Goal: Transaction & Acquisition: Download file/media

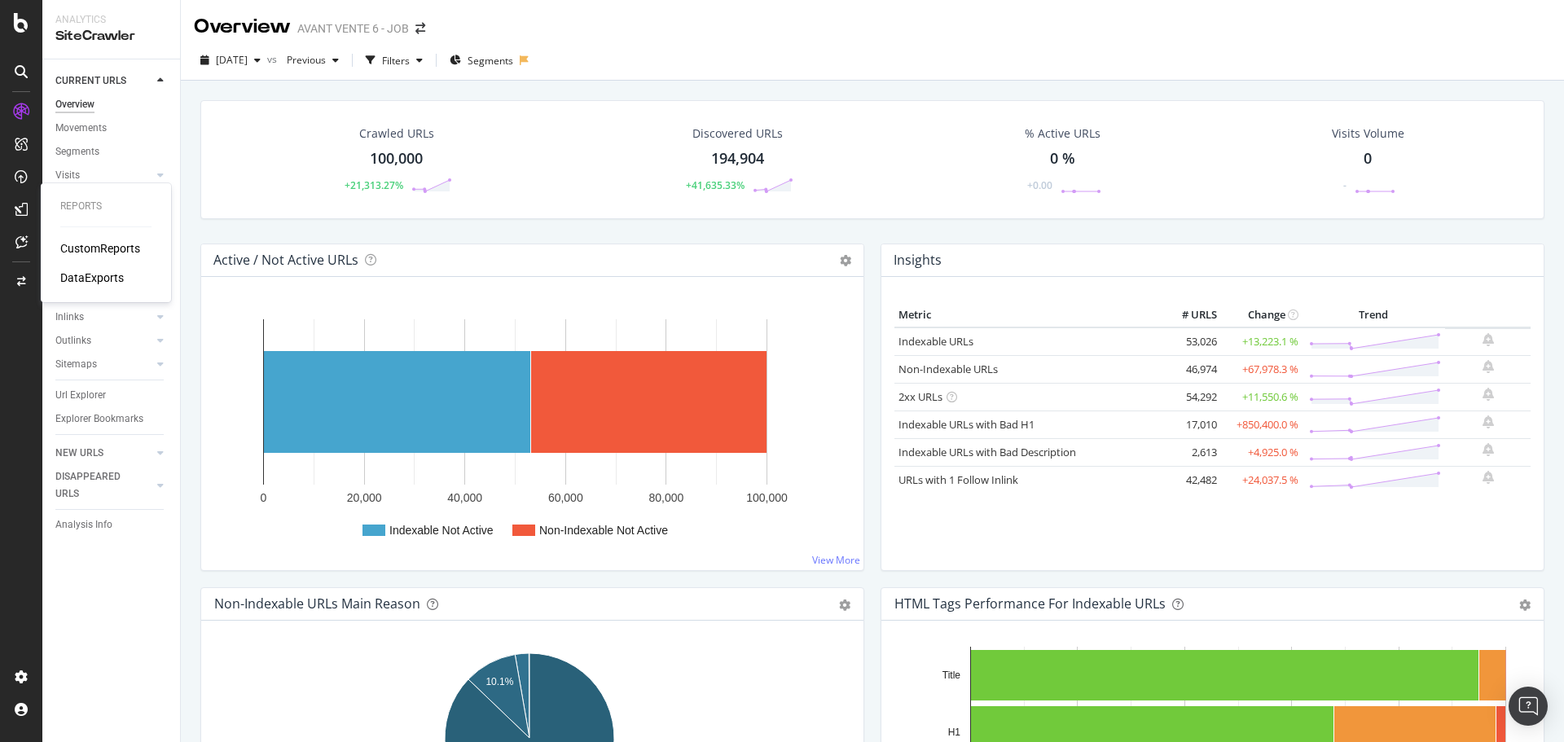
click at [98, 273] on div "DataExports" at bounding box center [92, 278] width 64 height 16
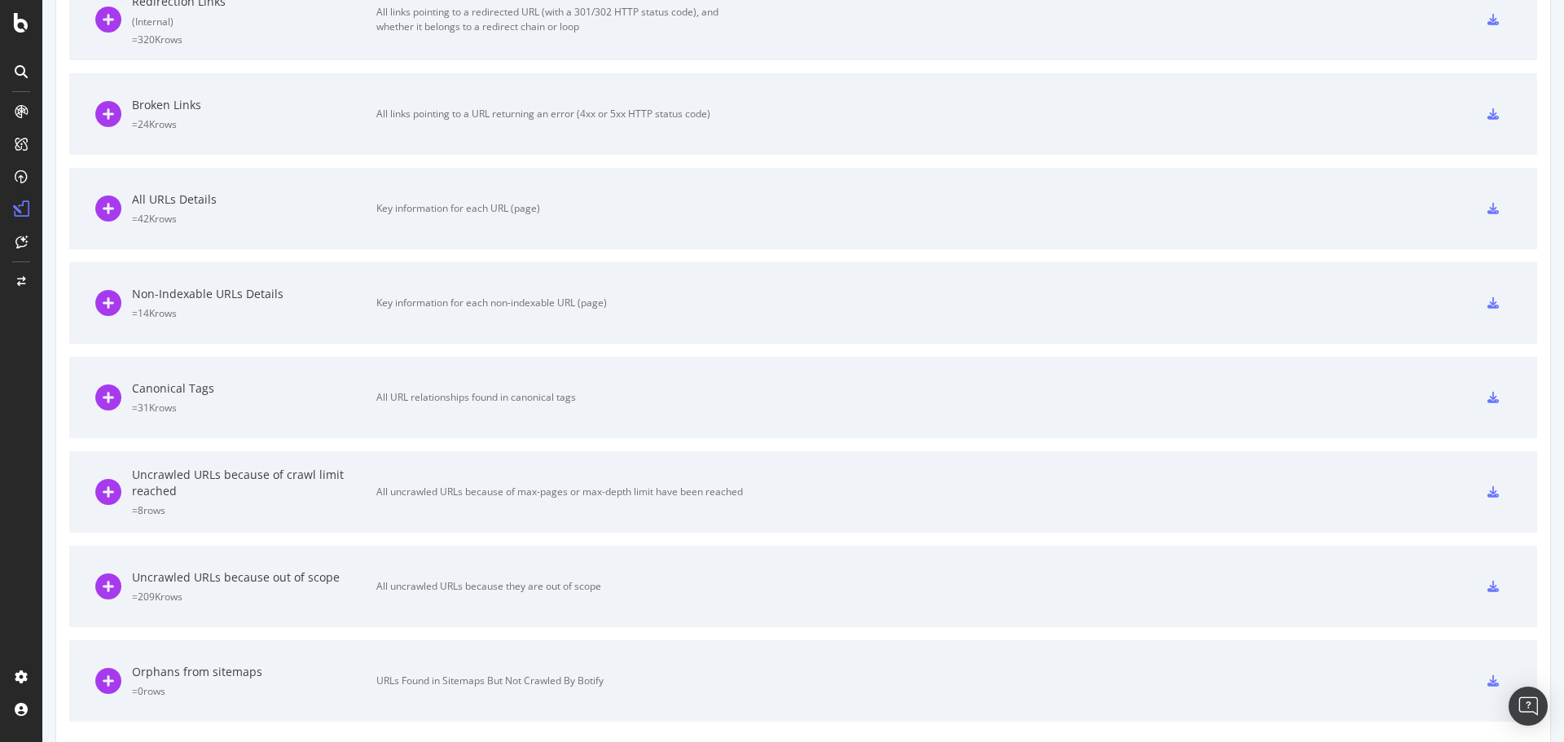
scroll to position [755, 0]
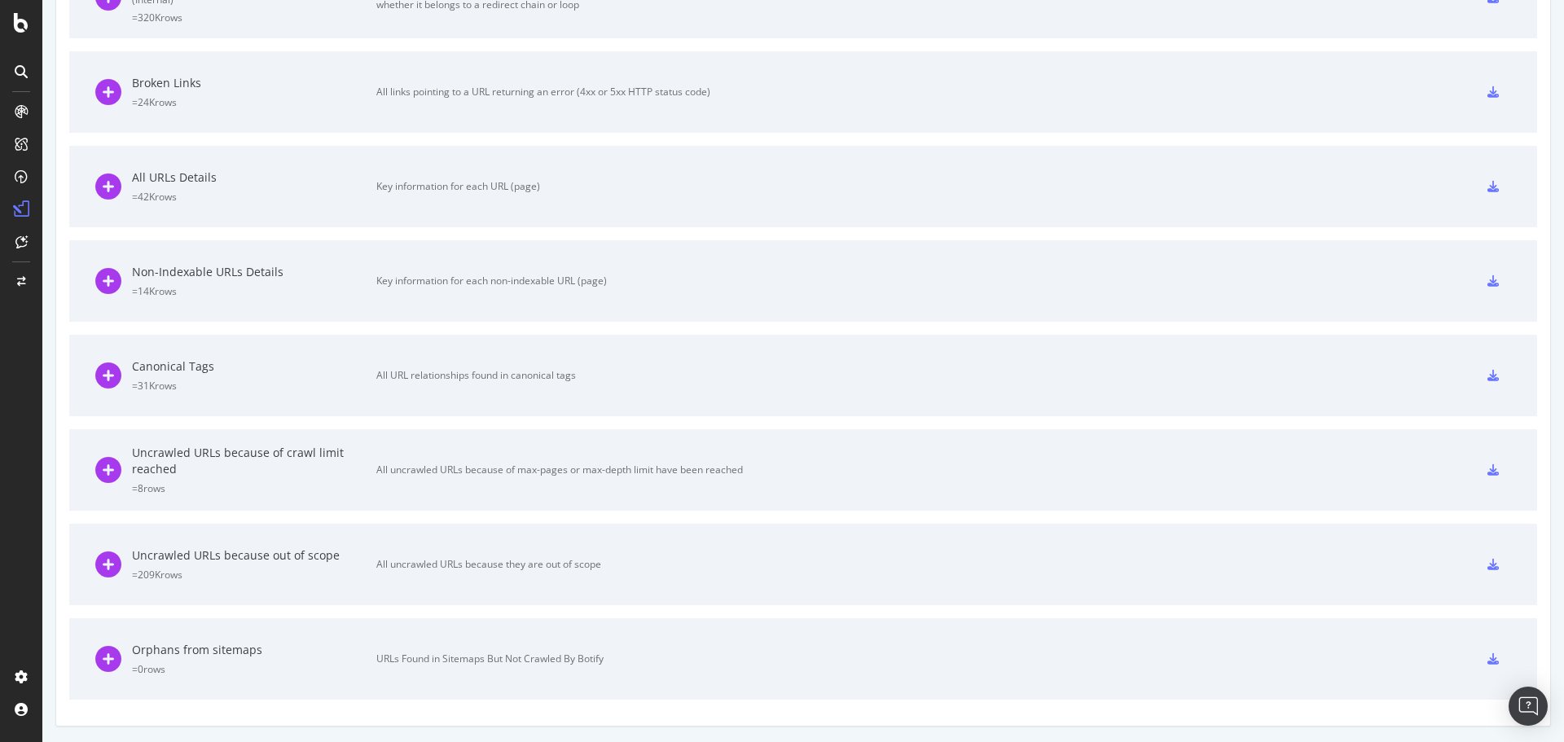
click at [181, 552] on div "Uncrawled URLs because out of scope" at bounding box center [254, 555] width 244 height 16
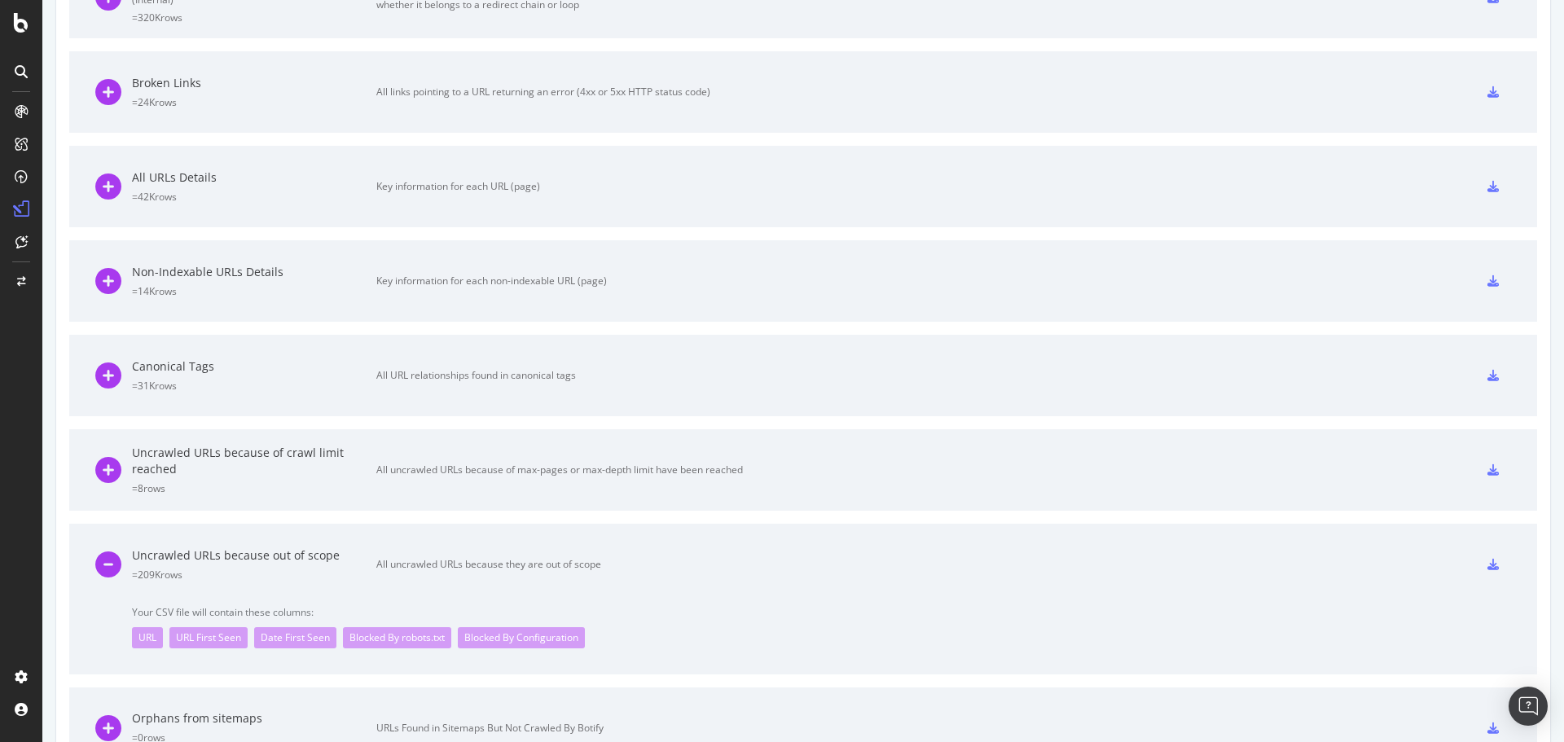
click at [408, 566] on div "All uncrawled URLs because they are out of scope" at bounding box center [559, 564] width 367 height 15
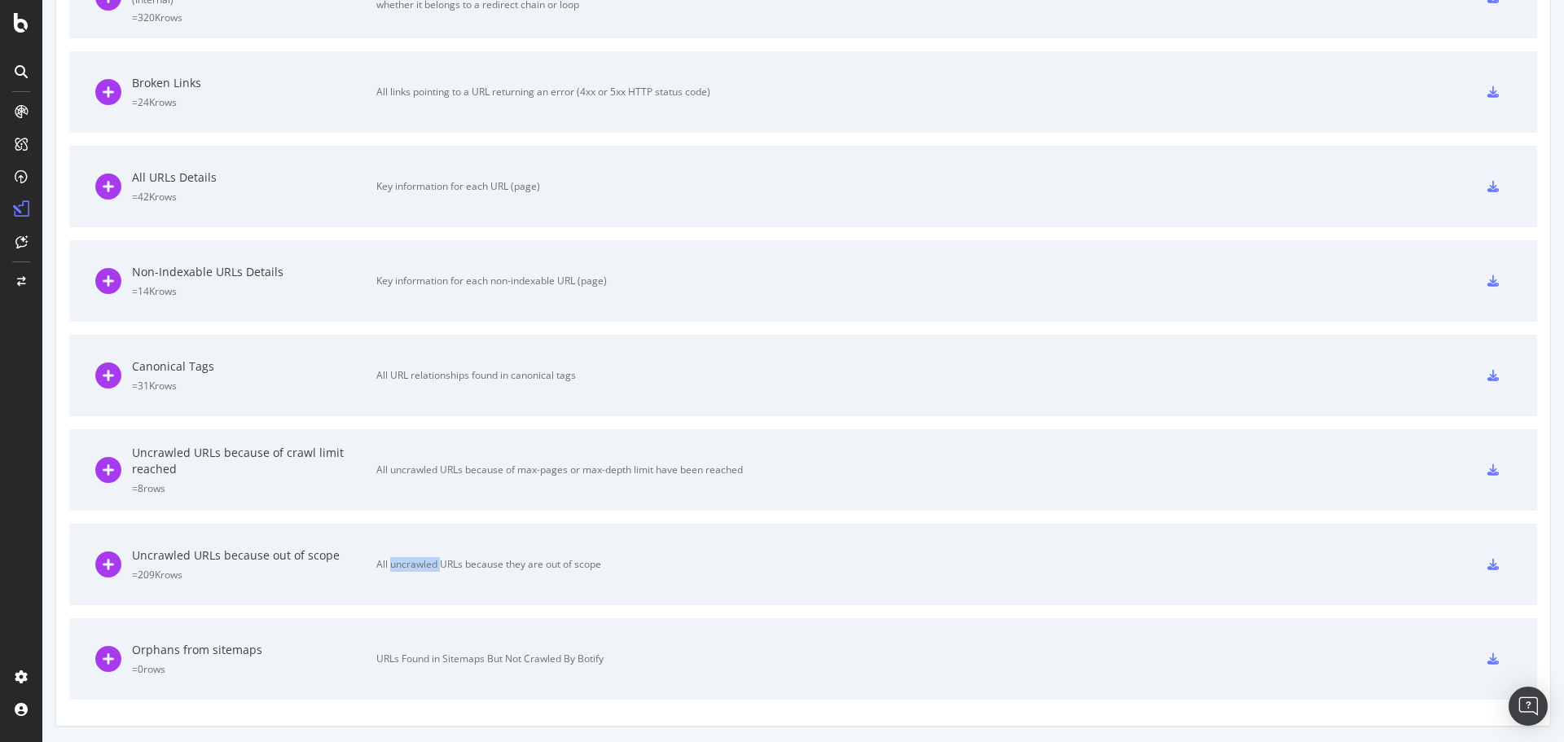
click at [408, 566] on div "All uncrawled URLs because they are out of scope" at bounding box center [559, 564] width 367 height 15
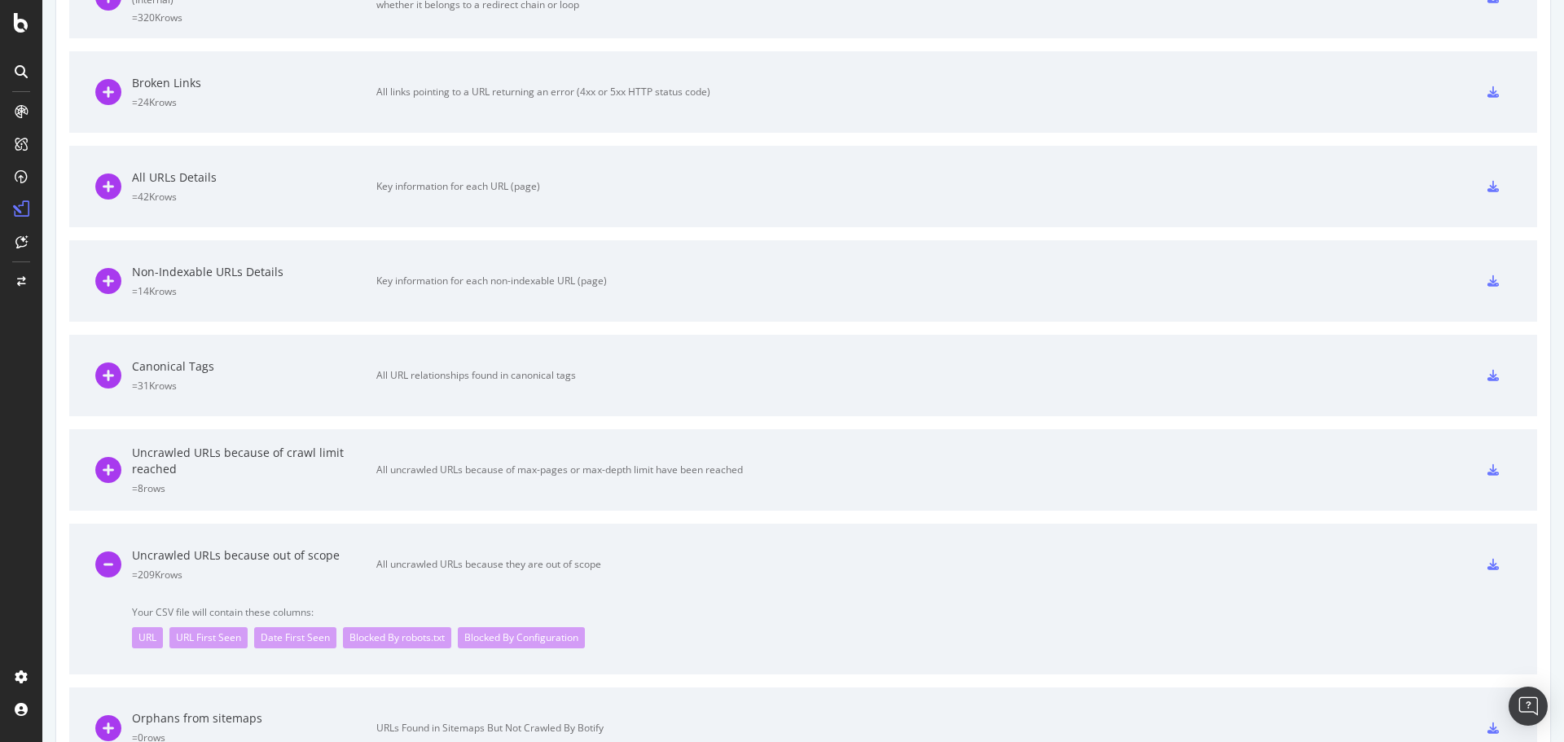
click at [1475, 564] on div at bounding box center [1493, 564] width 36 height 26
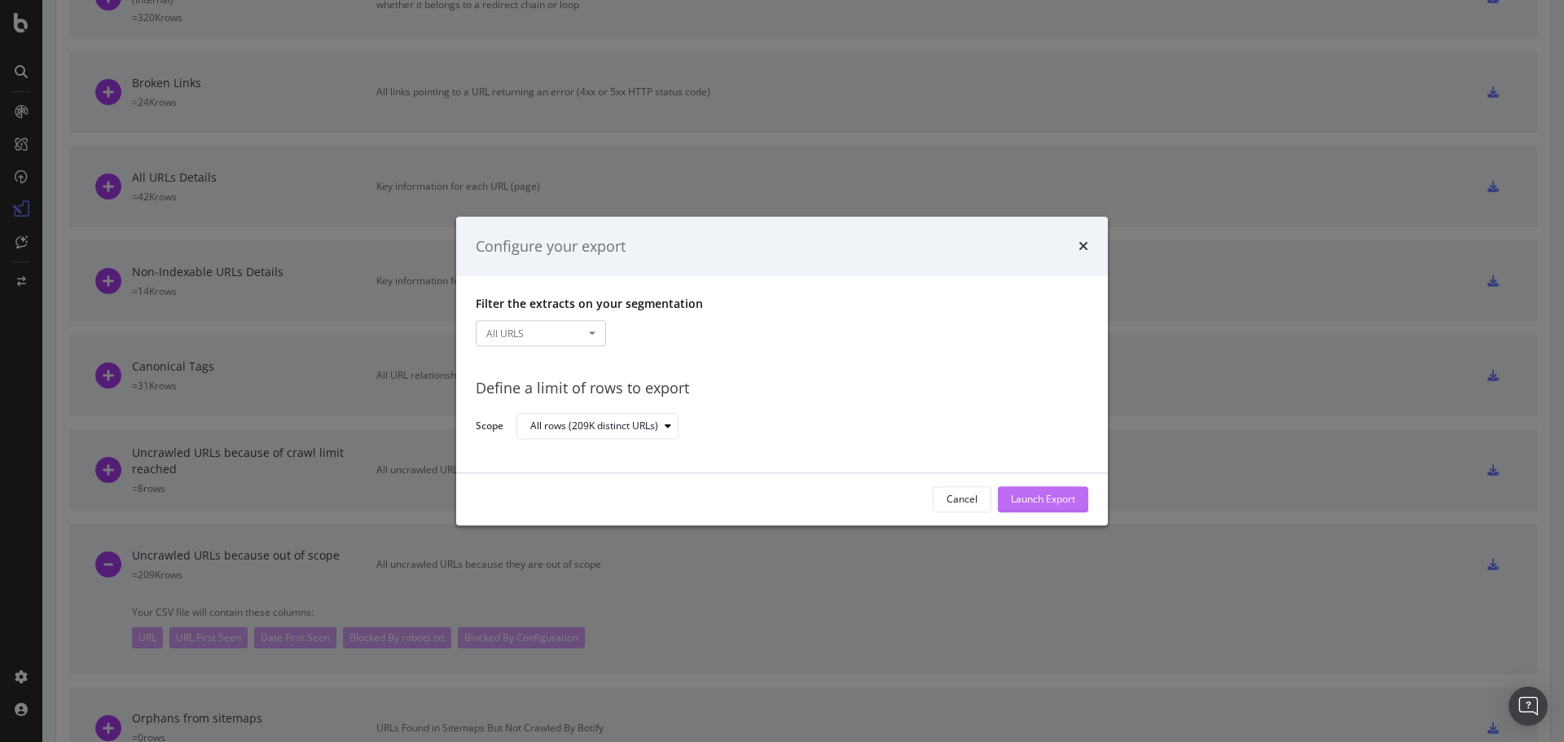
click at [1020, 497] on div "Launch Export" at bounding box center [1043, 500] width 64 height 14
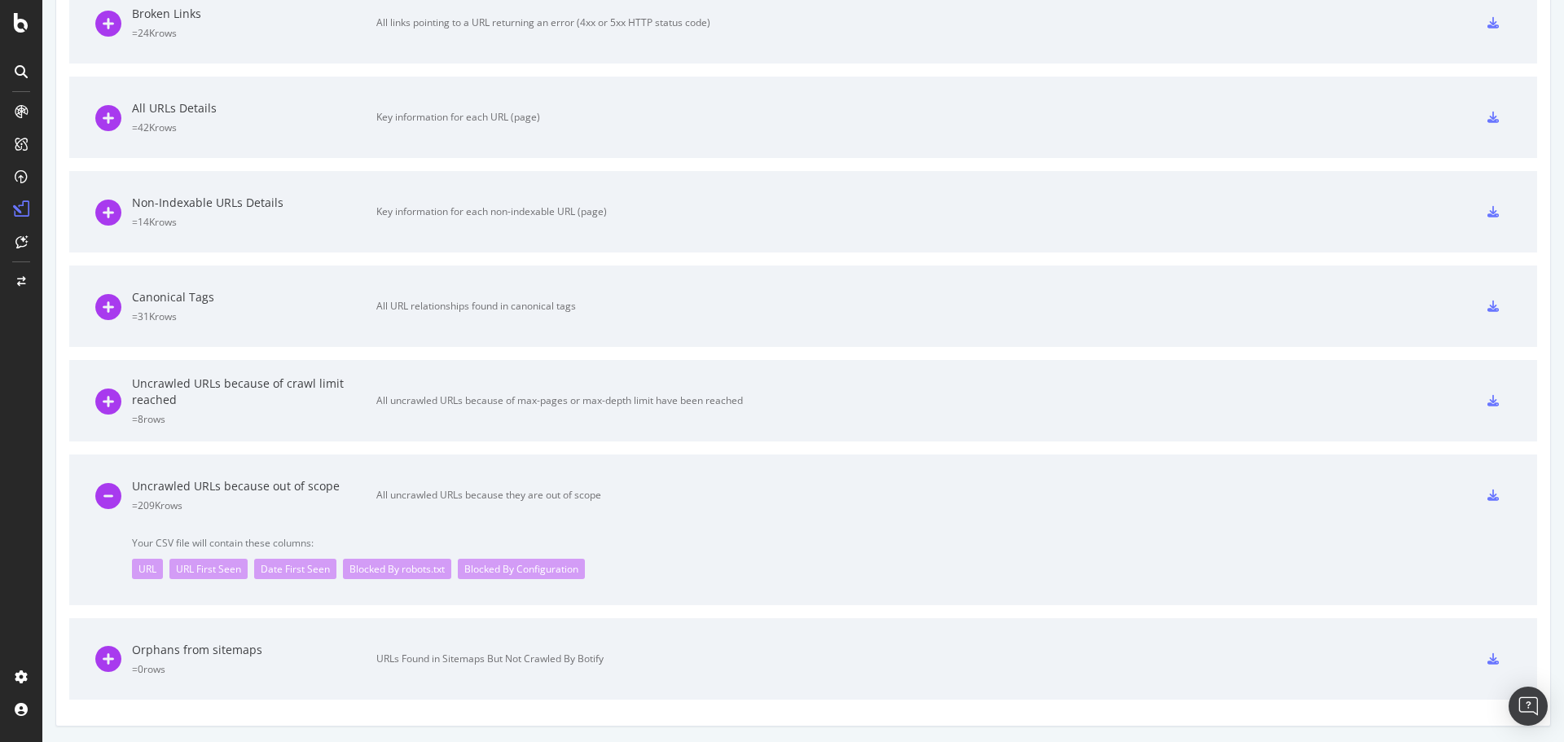
scroll to position [611, 0]
